Goal: Use online tool/utility: Utilize a website feature to perform a specific function

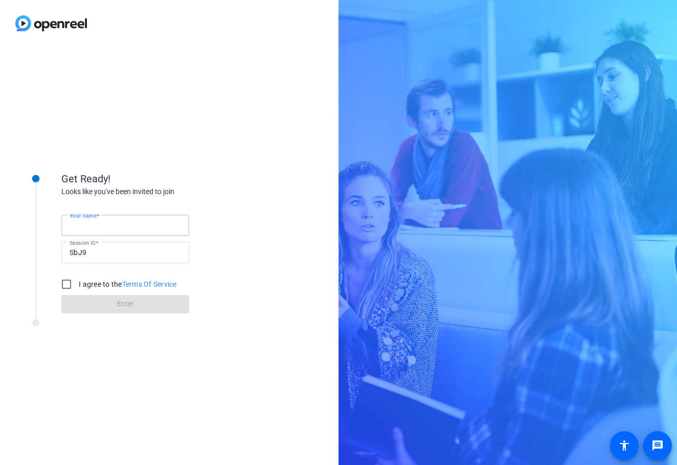
click at [169, 221] on input "Your name" at bounding box center [126, 225] width 112 height 12
type input "sdf"
click at [94, 283] on label "I agree to the Terms Of Service" at bounding box center [127, 284] width 100 height 10
click at [77, 283] on input "I agree to the Terms Of Service" at bounding box center [66, 284] width 20 height 20
checkbox input "true"
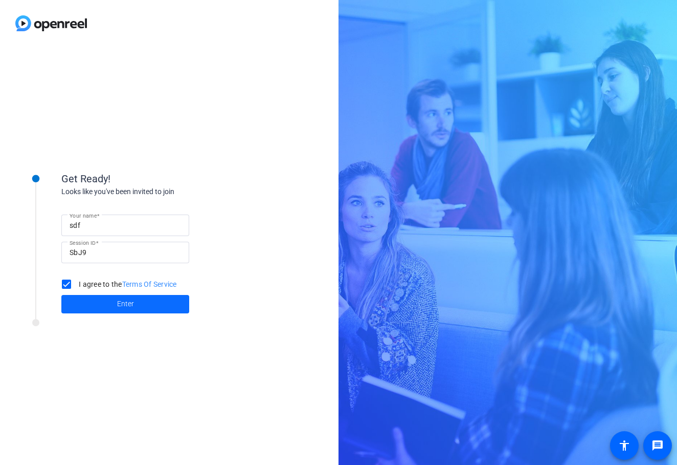
click at [87, 302] on span at bounding box center [125, 304] width 128 height 25
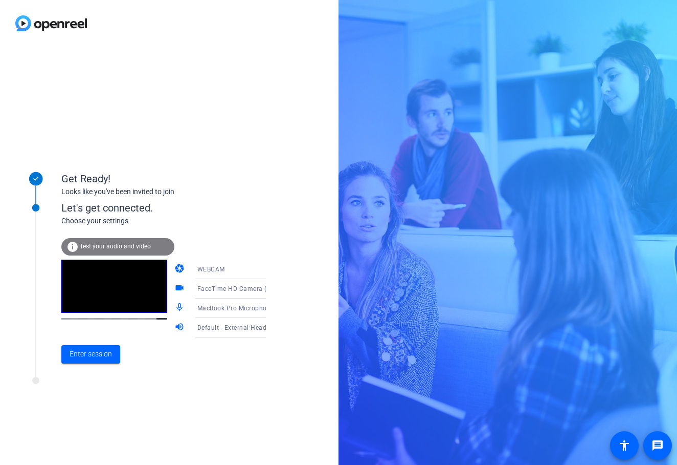
click at [245, 166] on div "Get Ready! Looks like you've been invited to join" at bounding box center [163, 176] width 205 height 46
click at [146, 247] on span "Test your audio and video" at bounding box center [115, 246] width 71 height 7
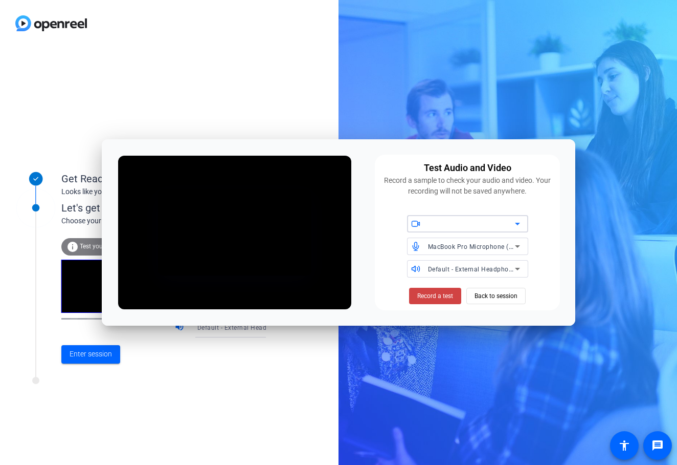
click at [374, 258] on div "Test Audio and Video Record a sample to check your audio and video. Your record…" at bounding box center [339, 232] width 474 height 186
click at [426, 230] on div "FaceTime HD Camera (D288:[DATE])" at bounding box center [463, 223] width 113 height 17
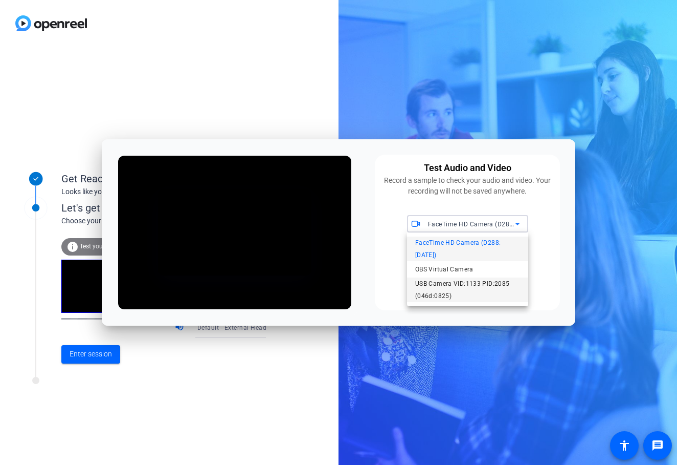
click at [434, 277] on span "USB Camera VID:1133 PID:2085 (046d:0825)" at bounding box center [467, 289] width 105 height 25
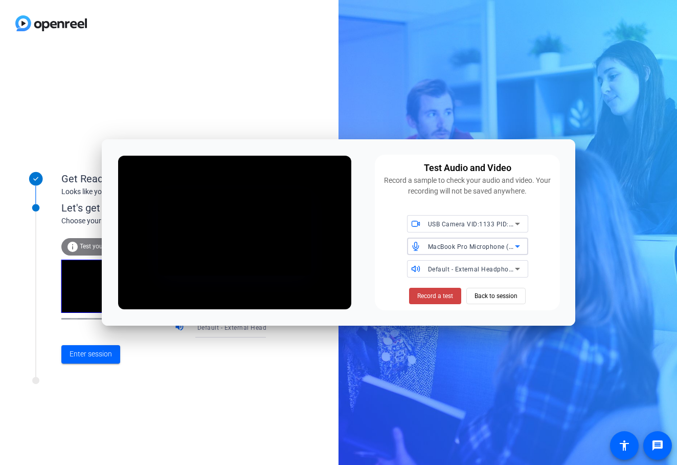
click at [438, 250] on div "MacBook Pro Microphone (Built-in)" at bounding box center [471, 246] width 87 height 13
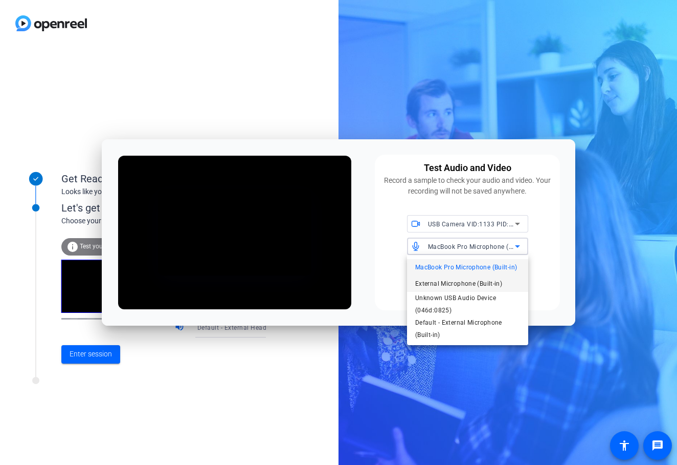
click at [434, 284] on span "External Microphone (Built-in)" at bounding box center [458, 283] width 87 height 12
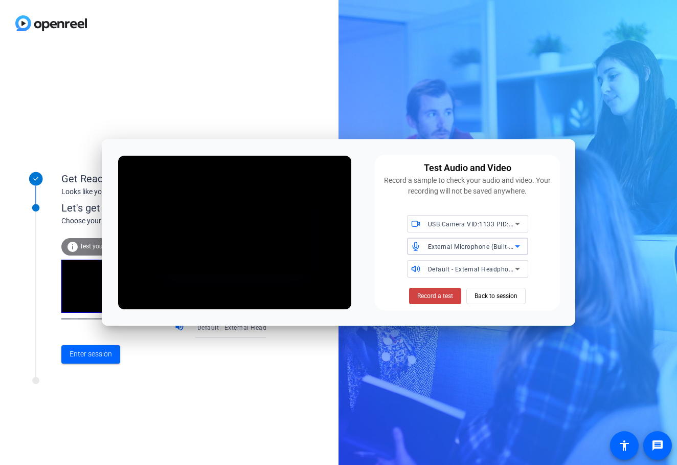
click at [446, 274] on div "Default - External Headphones (Built-in)" at bounding box center [471, 268] width 87 height 13
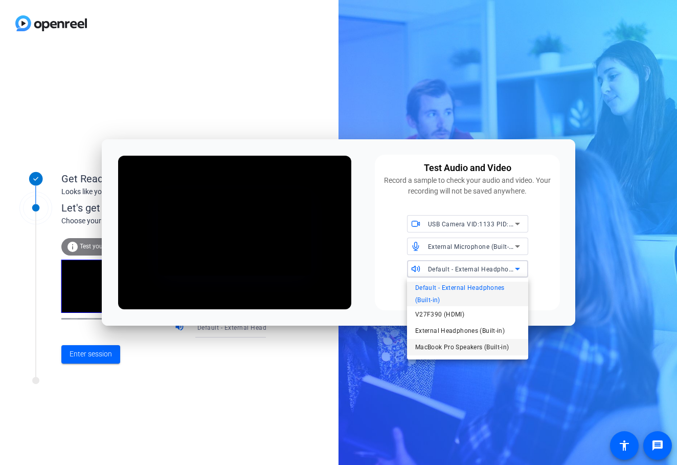
click at [435, 346] on span "MacBook Pro Speakers (Built-in)" at bounding box center [462, 347] width 94 height 12
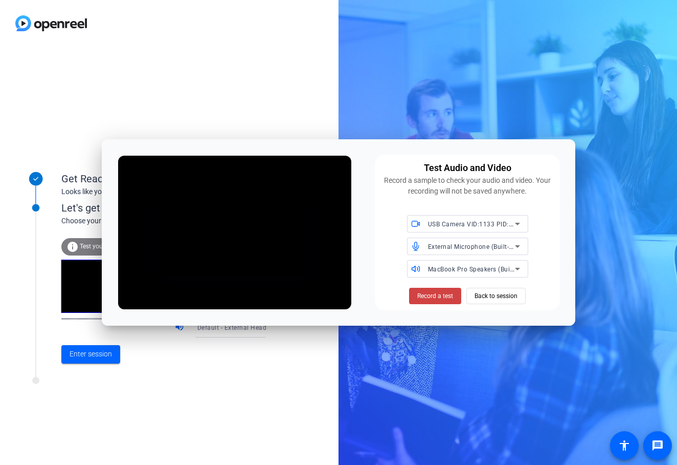
click at [392, 284] on div "Test Audio and Video Record a sample to check your audio and video. Your record…" at bounding box center [467, 233] width 185 height 156
click at [444, 249] on span "External Microphone (Built-in)" at bounding box center [472, 246] width 89 height 8
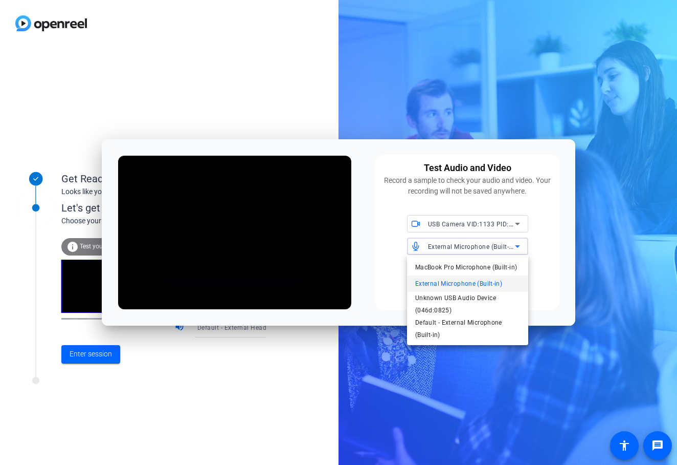
click at [444, 249] on div at bounding box center [338, 232] width 677 height 465
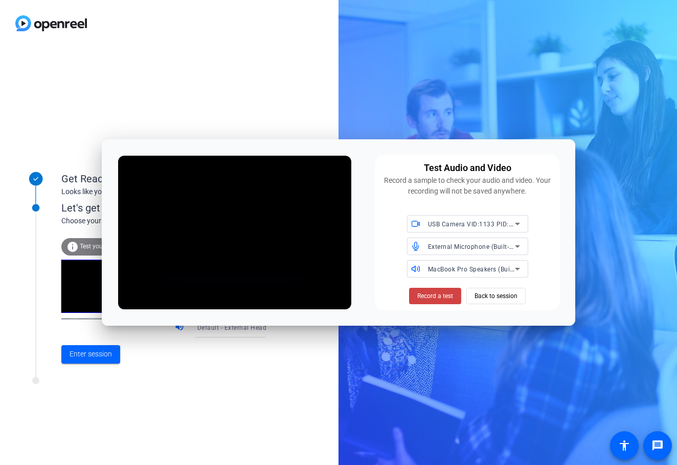
click at [383, 267] on div "USB Camera VID:1133 PID:2085 (046d:0825) External Microphone (Built-in) MacBook…" at bounding box center [467, 246] width 173 height 62
click at [427, 295] on span "Record a test" at bounding box center [435, 295] width 36 height 9
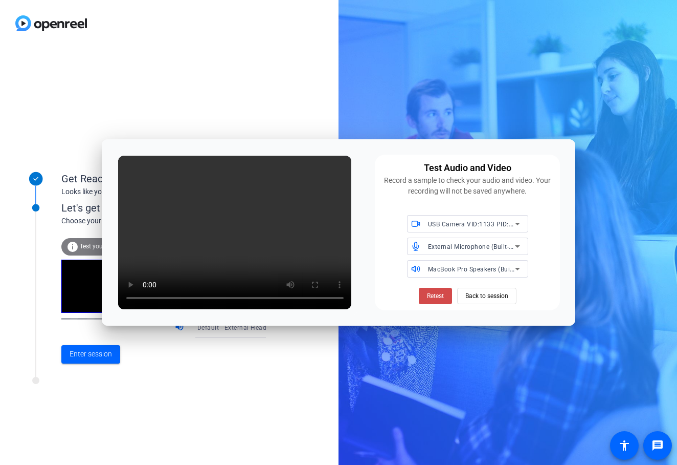
click at [437, 297] on span "Retest" at bounding box center [435, 295] width 17 height 9
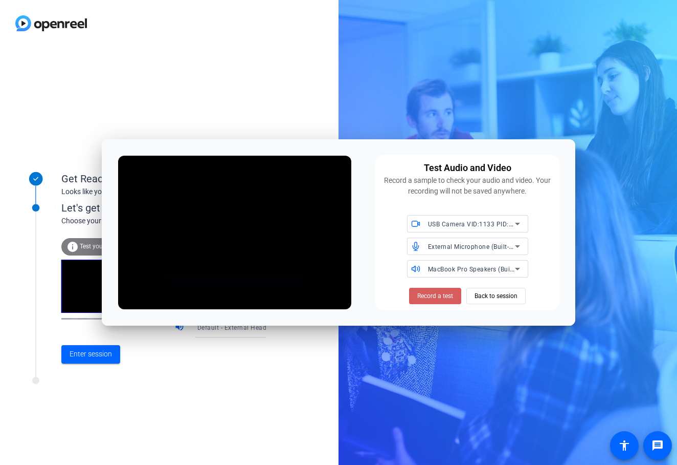
click at [435, 297] on span "Record a test" at bounding box center [435, 295] width 36 height 9
